Goal: Find contact information: Find contact information

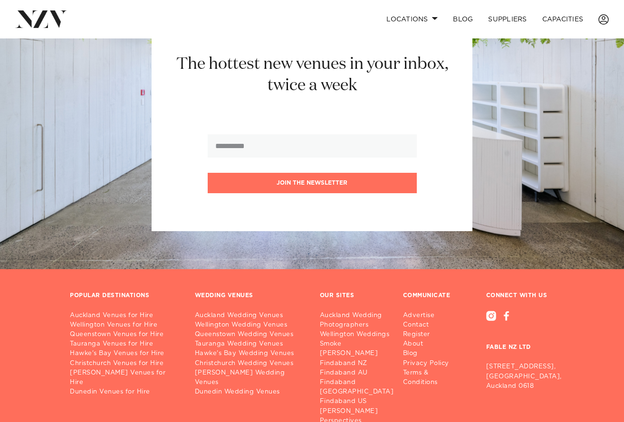
scroll to position [1120, 0]
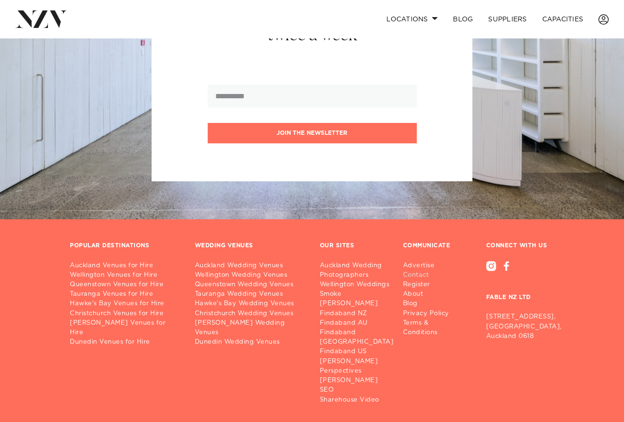
click at [417, 271] on link "Contact" at bounding box center [437, 276] width 68 height 10
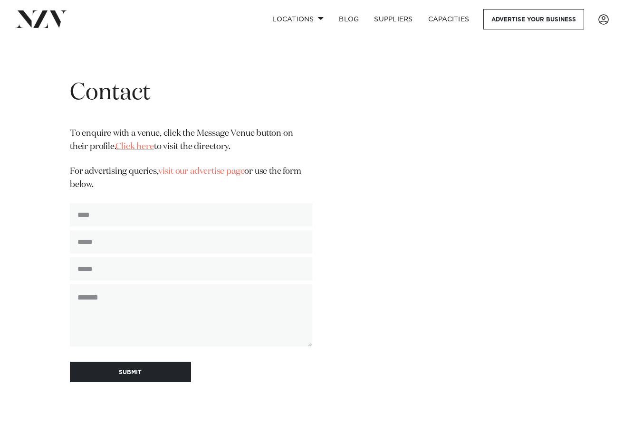
click at [115, 146] on link "Click here" at bounding box center [134, 147] width 38 height 9
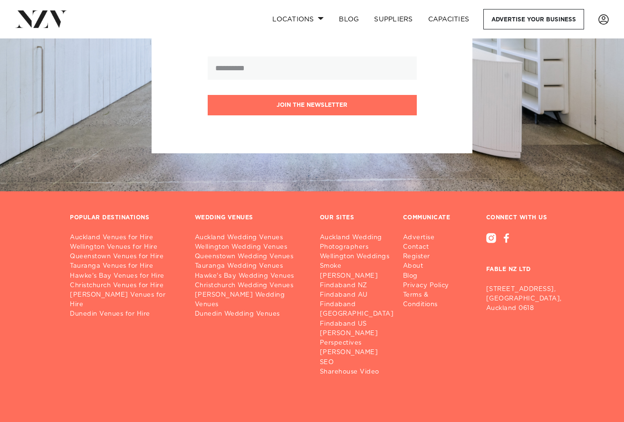
scroll to position [285, 0]
